Goal: Task Accomplishment & Management: Manage account settings

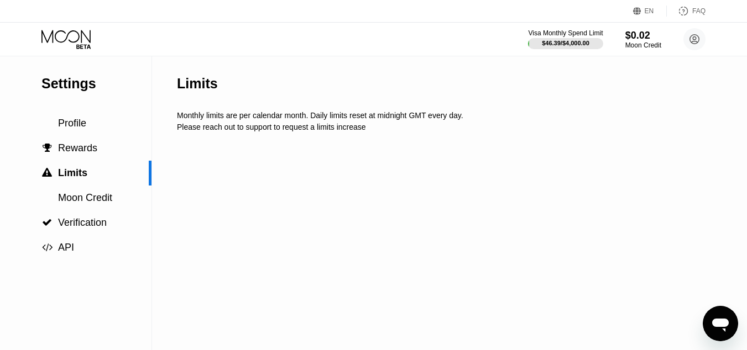
click at [97, 35] on div at bounding box center [75, 39] width 68 height 19
click at [90, 36] on icon at bounding box center [65, 36] width 49 height 13
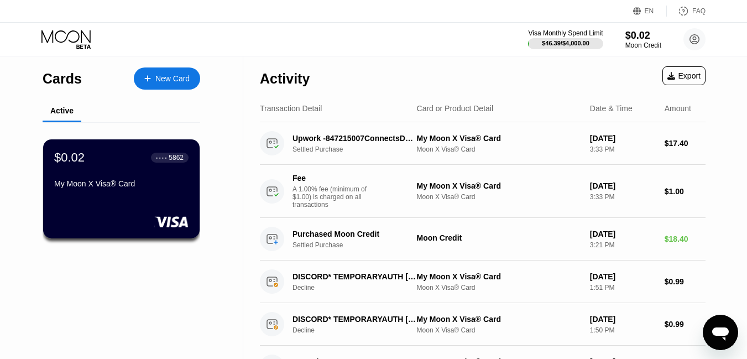
click at [155, 169] on div "$0.02 ● ● ● ● 5862 My Moon X Visa® Card" at bounding box center [121, 171] width 134 height 42
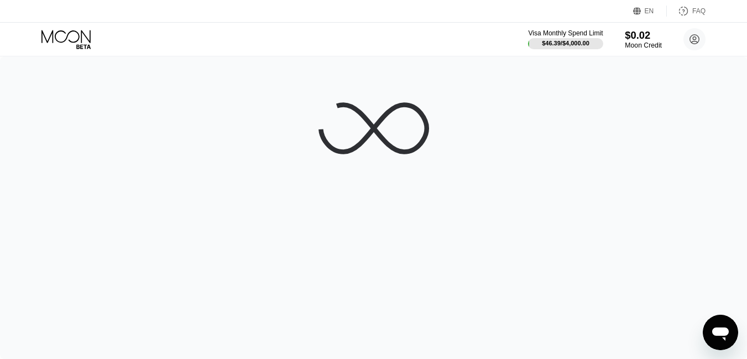
click at [660, 42] on div "Moon Credit" at bounding box center [642, 45] width 37 height 8
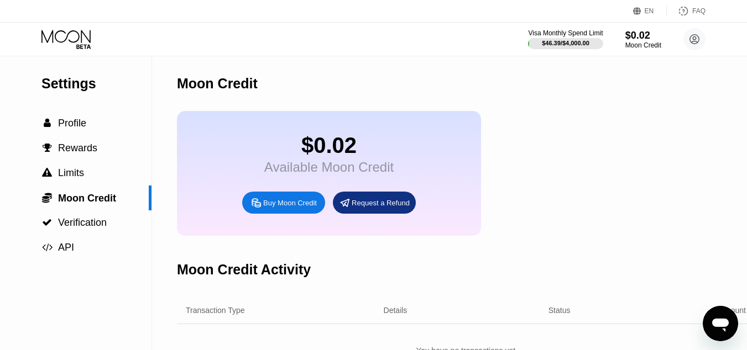
click at [55, 34] on icon at bounding box center [66, 39] width 51 height 19
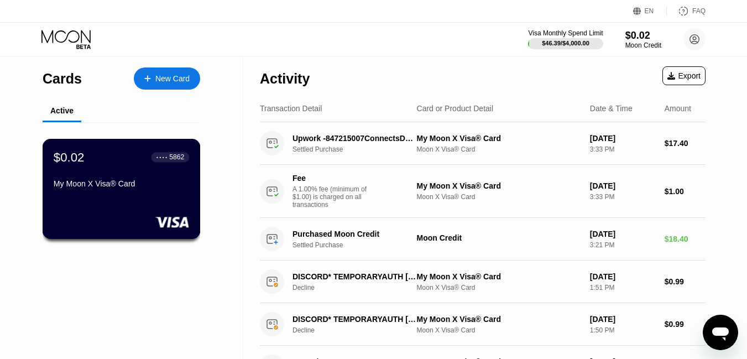
click at [103, 181] on div "$0.02 ● ● ● ● 5862 My Moon X Visa® Card" at bounding box center [121, 171] width 135 height 43
